Goal: Information Seeking & Learning: Check status

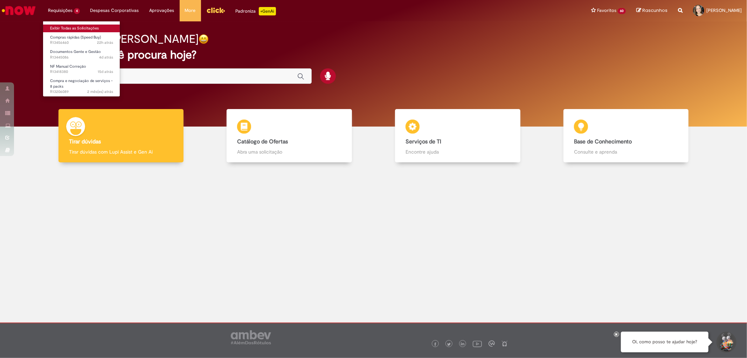
click at [70, 25] on link "Exibir Todas as Solicitações" at bounding box center [81, 29] width 77 height 8
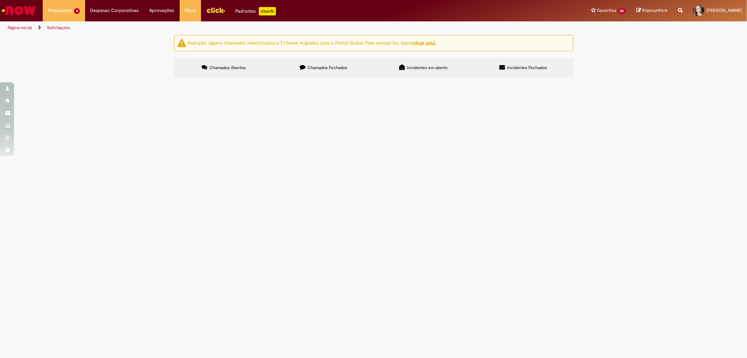
click at [0, 0] on span "Compras rápidas (Speed Buy)" at bounding box center [0, 0] width 0 height 0
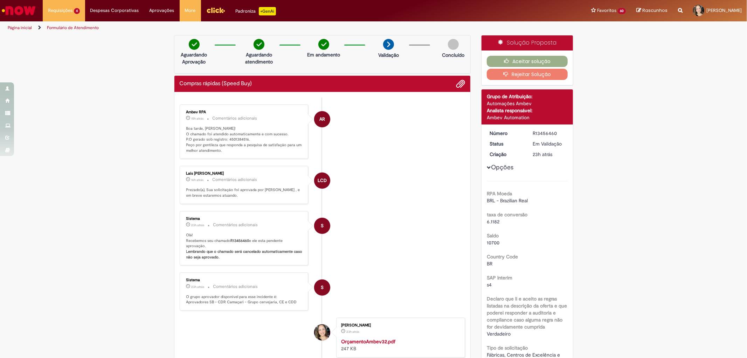
click at [228, 138] on p "Boa tarde, [PERSON_NAME]! O chamado foi atendido automaticamente e com sucesso.…" at bounding box center [244, 140] width 117 height 28
copy p "4501384516"
click at [500, 58] on button "Aceitar solução" at bounding box center [527, 61] width 81 height 11
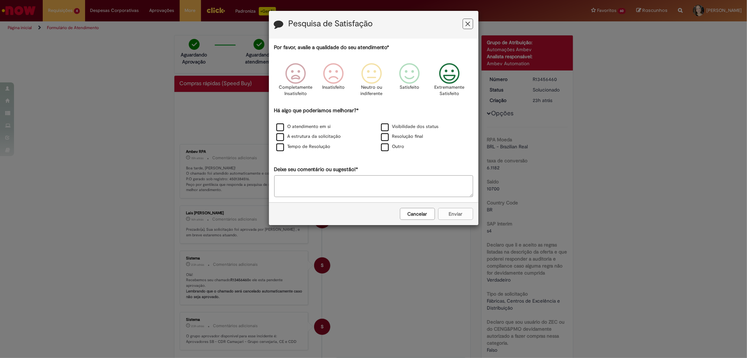
click at [456, 76] on icon "Feedback" at bounding box center [449, 73] width 26 height 21
click at [282, 130] on label "O atendimento em si" at bounding box center [303, 126] width 55 height 7
drag, startPoint x: 278, startPoint y: 138, endPoint x: 279, endPoint y: 144, distance: 5.6
click at [279, 139] on label "A estrutura da solicitação" at bounding box center [308, 136] width 65 height 7
click at [278, 146] on label "Tempo de Resolução" at bounding box center [303, 146] width 54 height 7
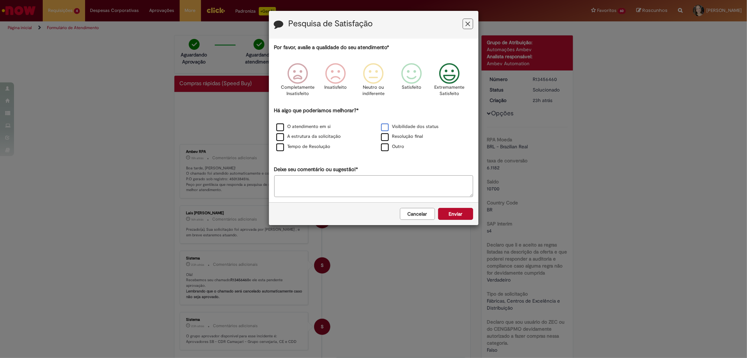
click at [381, 127] on div "Visibilidade dos status" at bounding box center [425, 127] width 103 height 9
click at [383, 130] on label "Visibilidade dos status" at bounding box center [410, 126] width 58 height 7
click at [384, 139] on label "Resolução final" at bounding box center [402, 136] width 42 height 7
click at [457, 214] on button "Enviar" at bounding box center [455, 214] width 35 height 12
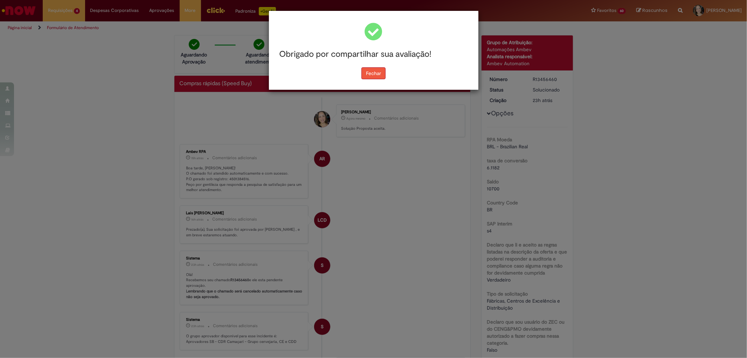
click at [369, 74] on button "Fechar" at bounding box center [373, 73] width 24 height 12
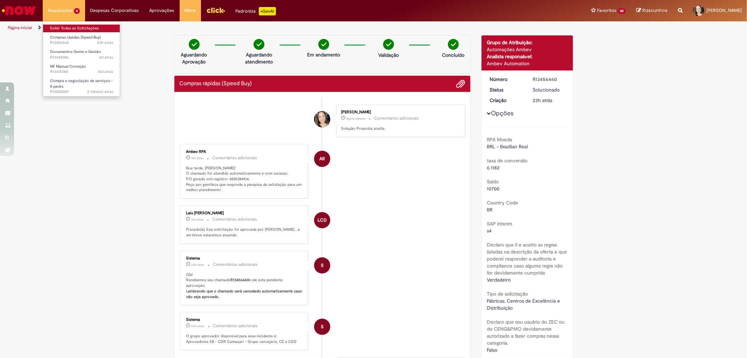
click at [61, 26] on link "Exibir Todas as Solicitações" at bounding box center [81, 29] width 77 height 8
click at [63, 25] on link "Exibir Todas as Solicitações" at bounding box center [81, 29] width 77 height 8
click at [60, 27] on link "Exibir Todas as Solicitações" at bounding box center [81, 29] width 77 height 8
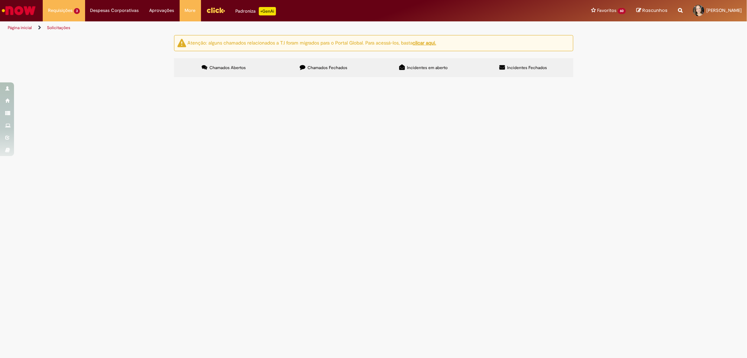
click at [315, 63] on label "Chamados Fechados" at bounding box center [324, 67] width 100 height 19
click at [0, 0] on span "Boa tarde! Solicito cancelamento da NF 000631375-1, a mesma não foi enviada par…" at bounding box center [0, 0] width 0 height 0
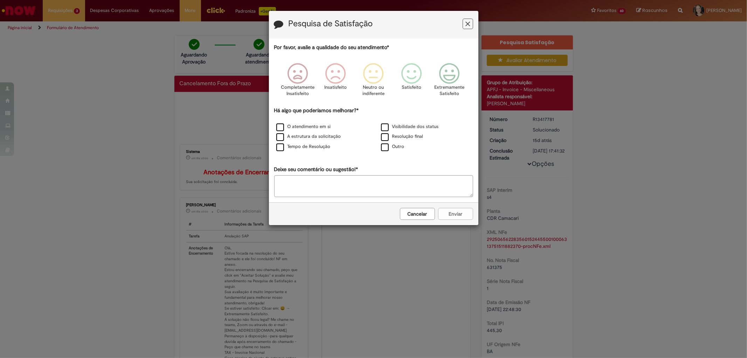
click at [468, 23] on icon "Feedback" at bounding box center [467, 23] width 5 height 7
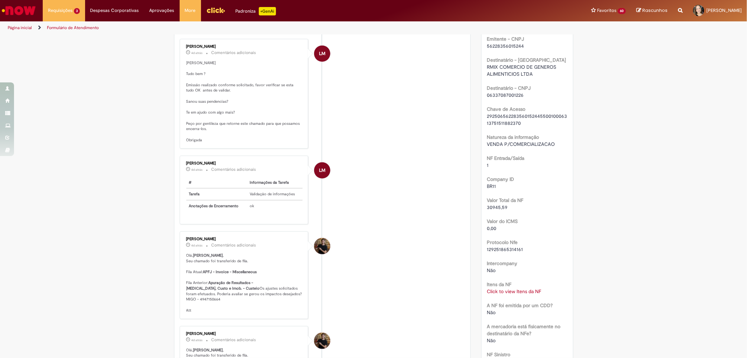
scroll to position [467, 0]
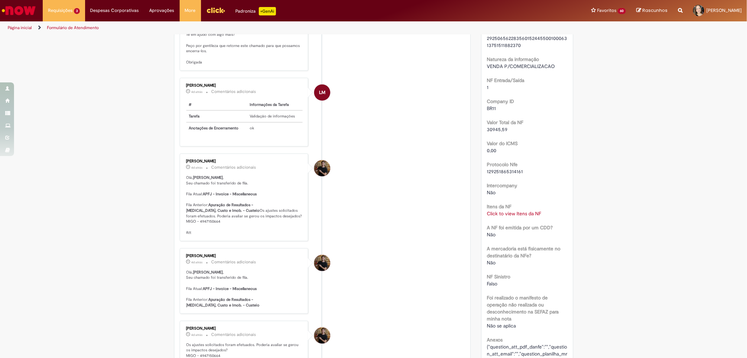
click at [514, 216] on link "Click to view Itens da NF" at bounding box center [514, 213] width 54 height 6
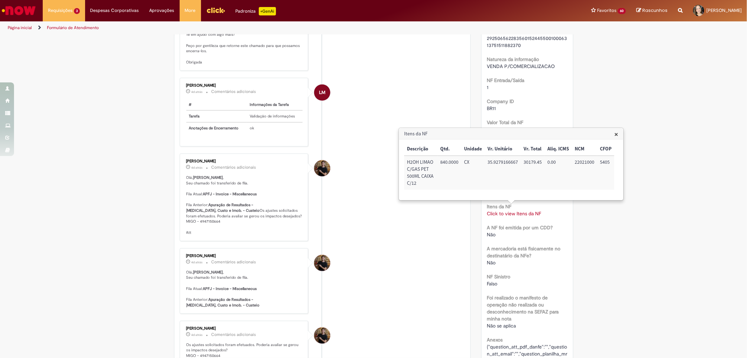
click at [617, 134] on span "×" at bounding box center [616, 133] width 4 height 9
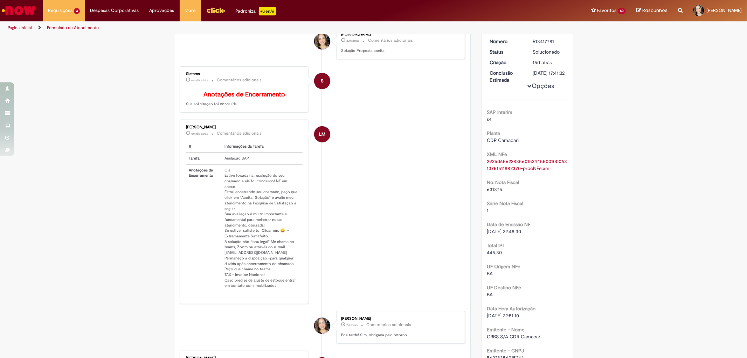
scroll to position [0, 0]
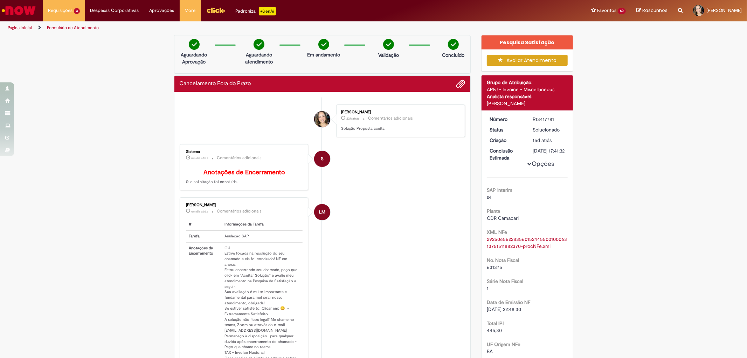
click at [543, 120] on div "R13417781" at bounding box center [549, 119] width 33 height 7
copy div "R13417781"
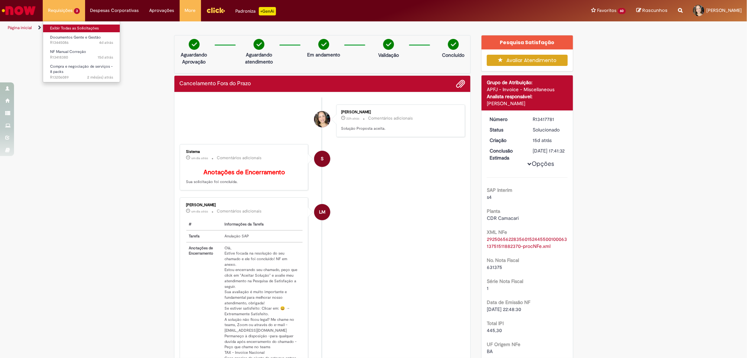
click at [59, 27] on link "Exibir Todas as Solicitações" at bounding box center [81, 29] width 77 height 8
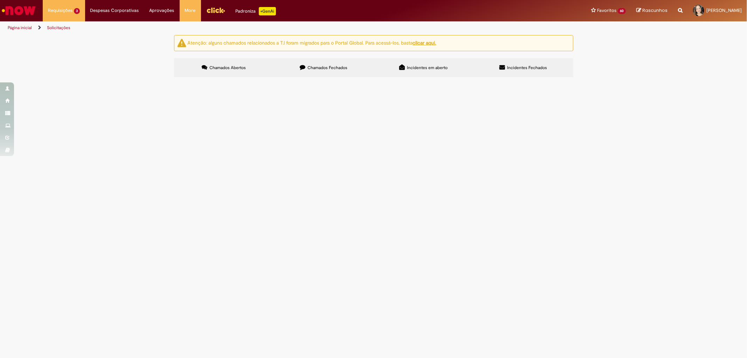
click at [0, 0] on span "Boa tarde! Solicito comprovante de contribuição INSS do Colaborador 99702482 [P…" at bounding box center [0, 0] width 0 height 0
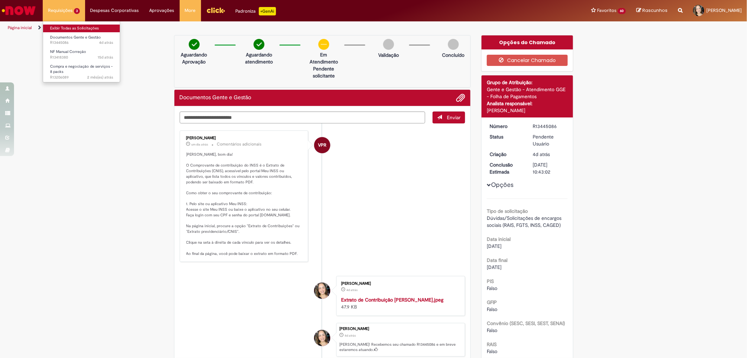
click at [71, 25] on link "Exibir Todas as Solicitações" at bounding box center [81, 29] width 77 height 8
